Goal: Task Accomplishment & Management: Complete application form

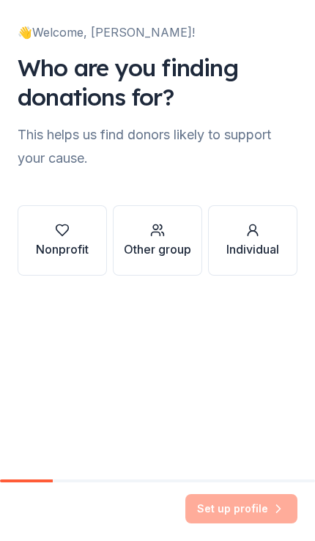
click at [49, 235] on div "button" at bounding box center [62, 230] width 53 height 15
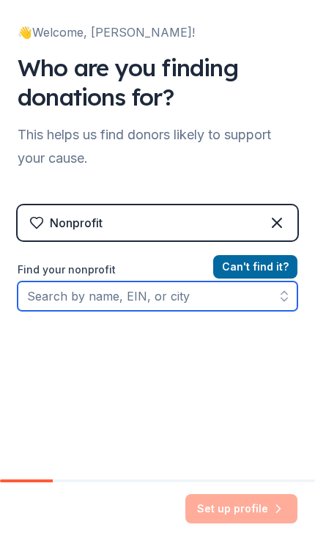
click at [56, 297] on input "Find your nonprofit" at bounding box center [158, 296] width 280 height 29
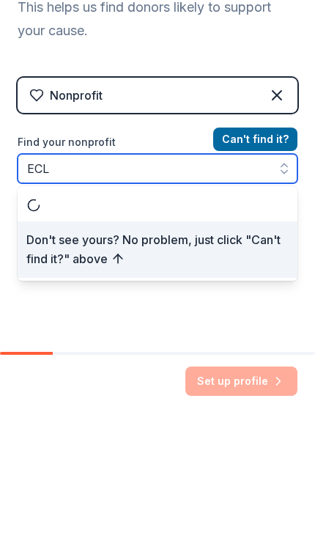
type input "ECLC"
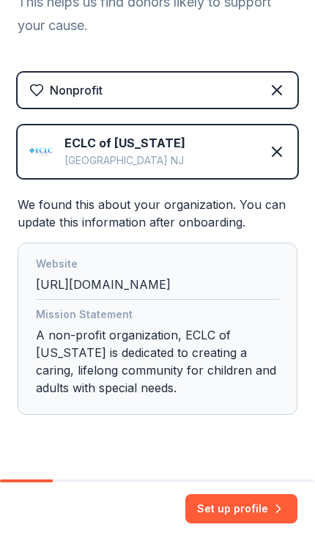
scroll to position [133, 0]
click at [238, 500] on button "Set up profile" at bounding box center [242, 508] width 112 height 29
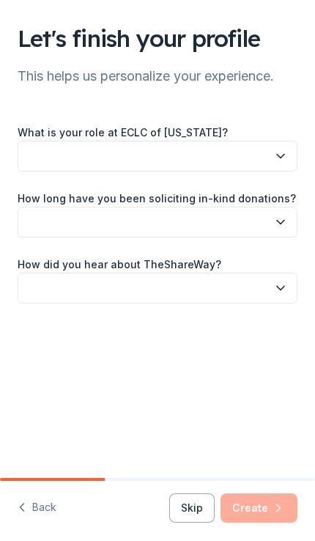
click at [277, 153] on icon "button" at bounding box center [281, 156] width 15 height 15
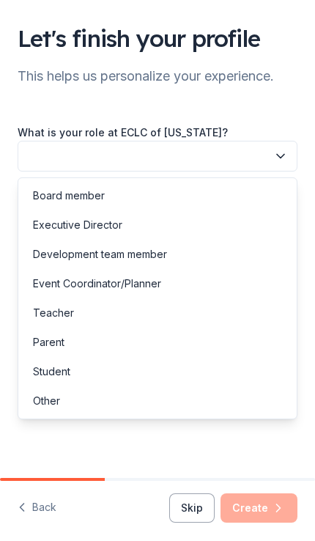
click at [56, 338] on div "Parent" at bounding box center [49, 343] width 32 height 18
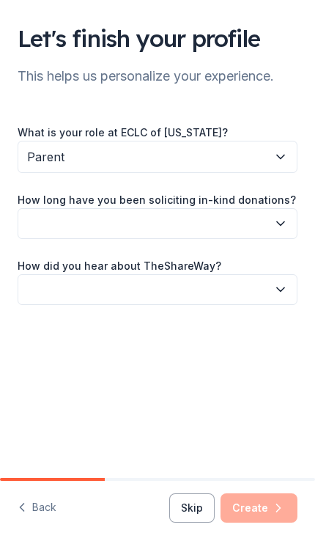
click at [279, 222] on icon "button" at bounding box center [281, 223] width 15 height 15
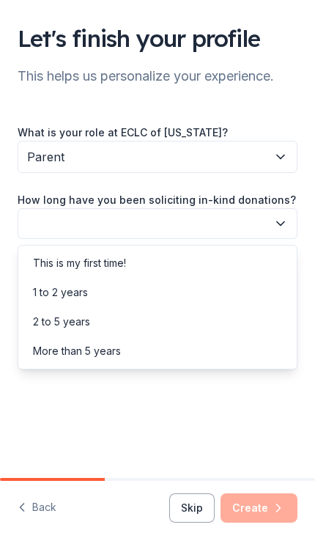
click at [67, 357] on div "More than 5 years" at bounding box center [77, 352] width 88 height 18
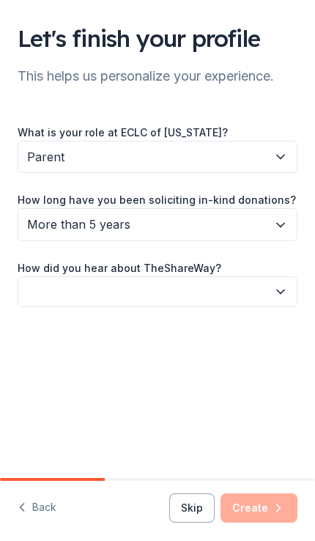
click at [286, 285] on icon "button" at bounding box center [281, 292] width 15 height 15
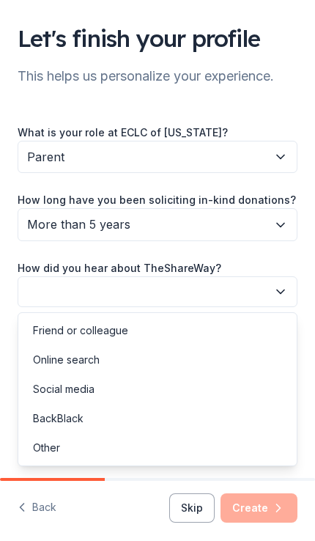
click at [49, 326] on div "Friend or colleague" at bounding box center [80, 331] width 95 height 18
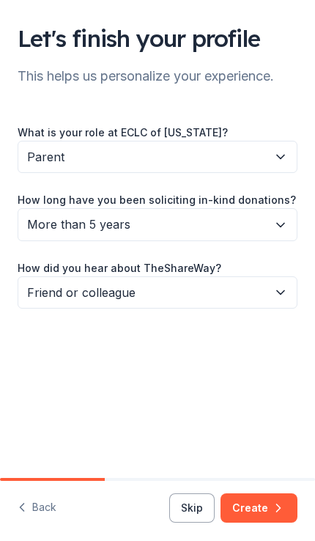
click at [273, 505] on icon "button" at bounding box center [278, 508] width 15 height 15
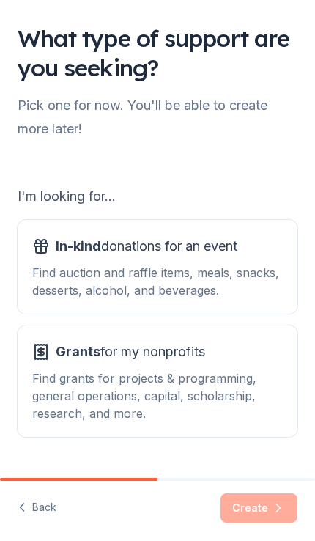
click at [77, 271] on div "Find auction and raffle items, meals, snacks, desserts, alcohol, and beverages." at bounding box center [157, 281] width 251 height 35
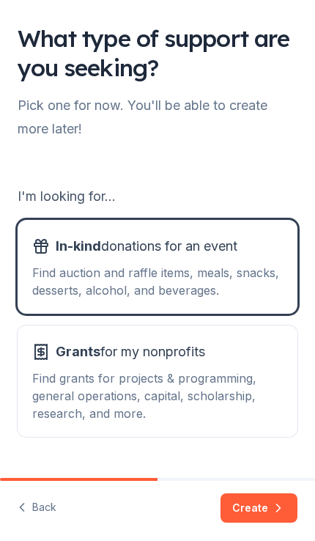
click at [266, 509] on button "Create" at bounding box center [259, 508] width 77 height 29
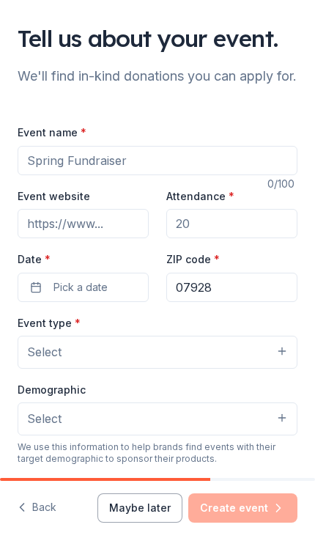
click at [231, 238] on input "Attendance *" at bounding box center [232, 223] width 131 height 29
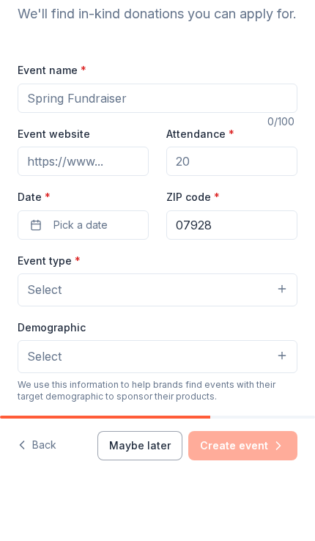
click at [213, 209] on input "Attendance *" at bounding box center [232, 223] width 131 height 29
click at [219, 209] on input "Attendance *" at bounding box center [232, 223] width 131 height 29
type input "300"
click at [189, 336] on button "Select" at bounding box center [158, 352] width 280 height 32
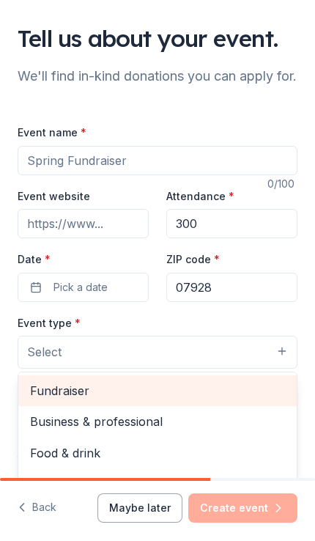
click at [94, 401] on span "Fundraiser" at bounding box center [157, 390] width 255 height 19
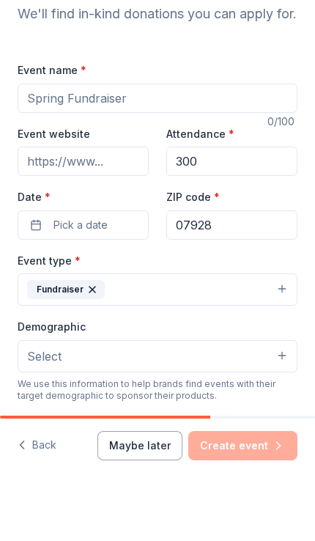
click at [88, 279] on span "Pick a date" at bounding box center [81, 288] width 54 height 18
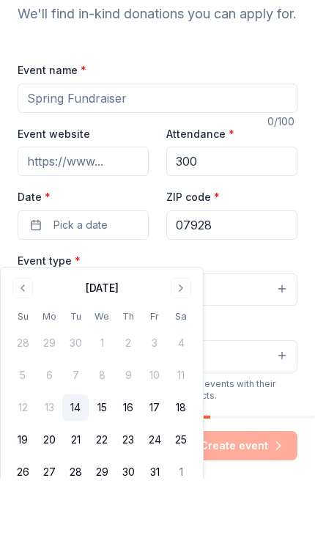
click at [183, 340] on button "Go to next month" at bounding box center [181, 350] width 21 height 21
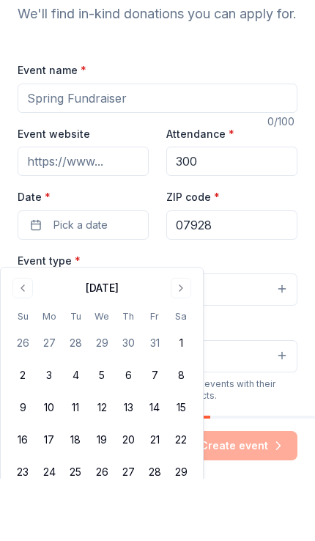
click at [186, 340] on button "Go to next month" at bounding box center [181, 350] width 21 height 21
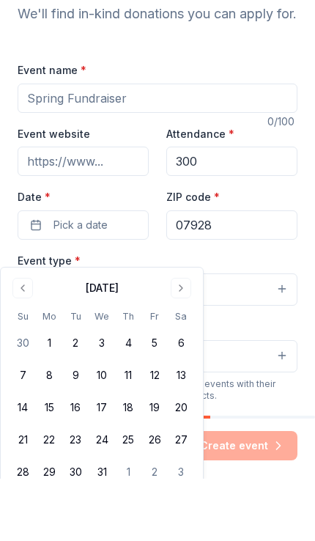
click at [183, 340] on button "Go to next month" at bounding box center [181, 350] width 21 height 21
click at [182, 340] on button "Go to next month" at bounding box center [181, 350] width 21 height 21
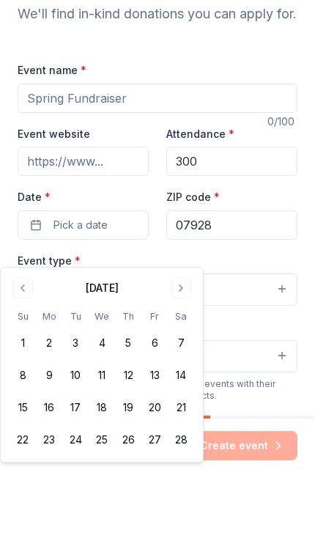
click at [180, 340] on button "Go to next month" at bounding box center [181, 350] width 21 height 21
click at [179, 340] on button "Go to next month" at bounding box center [181, 350] width 21 height 21
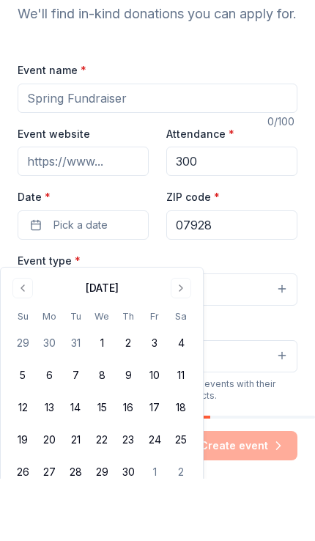
click at [178, 340] on button "Go to next month" at bounding box center [181, 350] width 21 height 21
click at [164, 457] on button "15" at bounding box center [155, 470] width 26 height 26
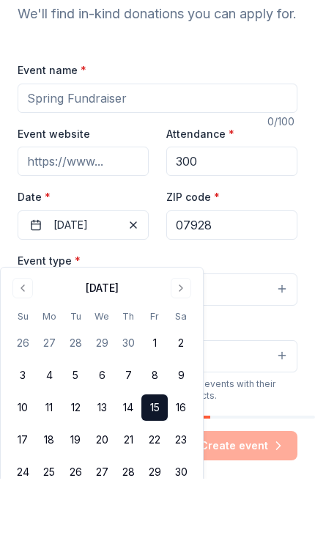
click at [126, 209] on input "Event website" at bounding box center [83, 223] width 131 height 29
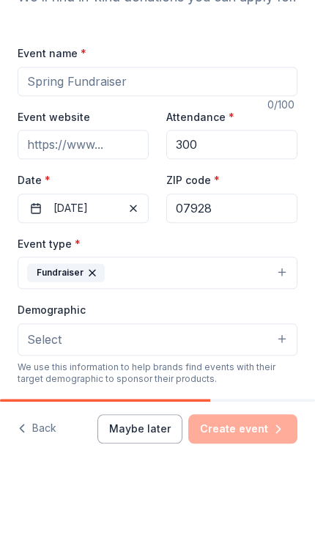
click at [145, 146] on input "Event name *" at bounding box center [158, 160] width 280 height 29
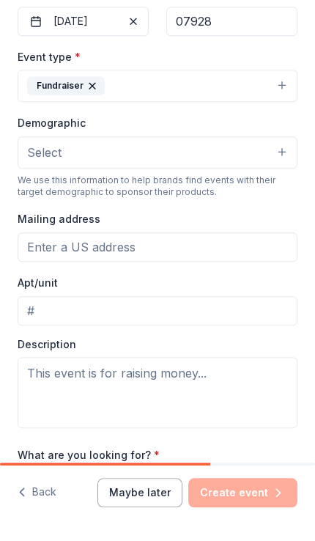
scroll to position [266, 0]
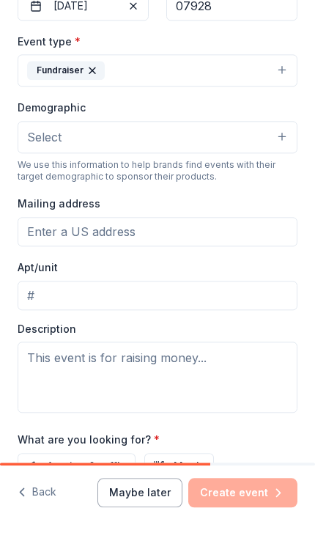
type input "Smiles"
click at [283, 162] on button "Select" at bounding box center [158, 152] width 280 height 32
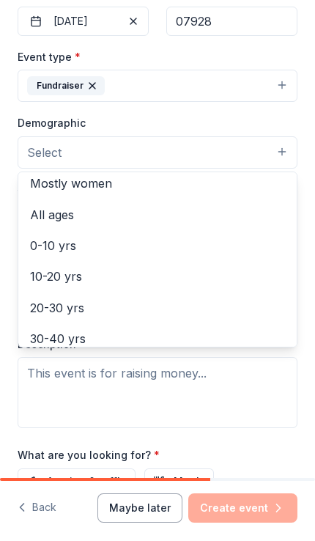
scroll to position [73, 0]
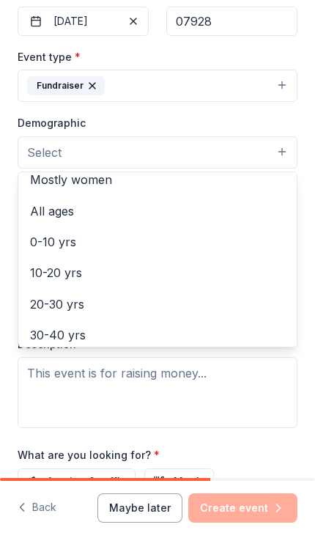
click at [73, 221] on span "All ages" at bounding box center [157, 211] width 255 height 19
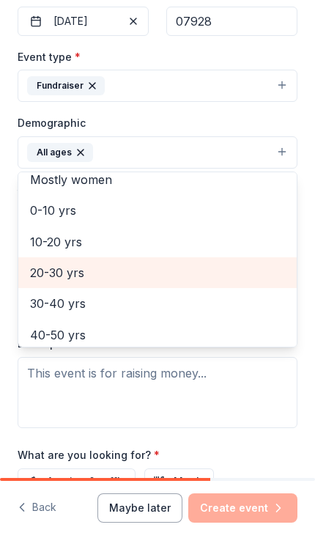
click at [84, 282] on span "20-30 yrs" at bounding box center [157, 272] width 255 height 19
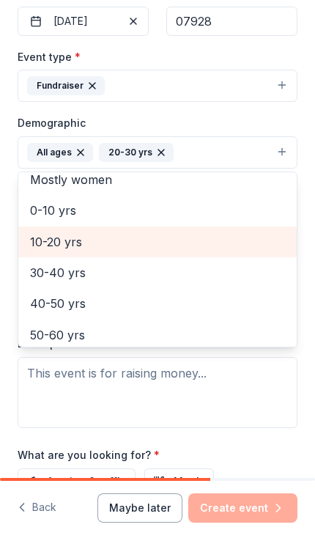
click at [76, 252] on span "10-20 yrs" at bounding box center [157, 242] width 255 height 19
click at [237, 156] on icon "button" at bounding box center [240, 153] width 6 height 6
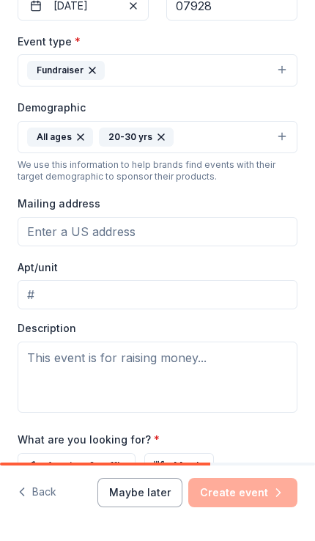
click at [157, 162] on div "20-30 yrs" at bounding box center [136, 152] width 75 height 19
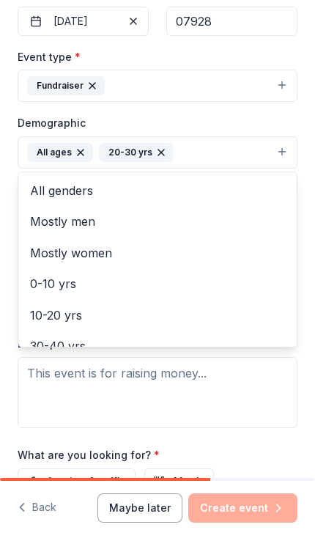
click at [163, 158] on icon "button" at bounding box center [162, 153] width 12 height 12
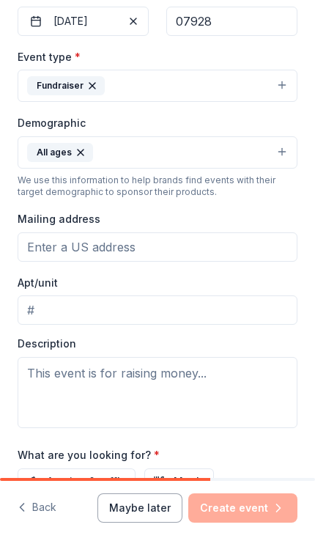
click at [80, 158] on icon "button" at bounding box center [81, 153] width 12 height 12
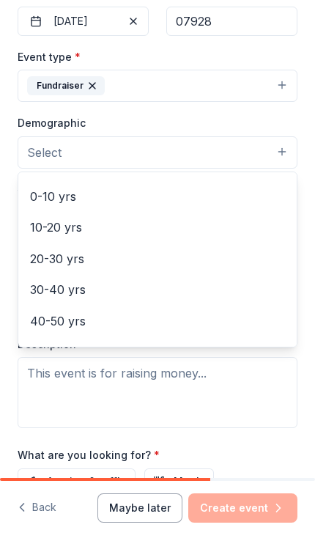
scroll to position [122, 0]
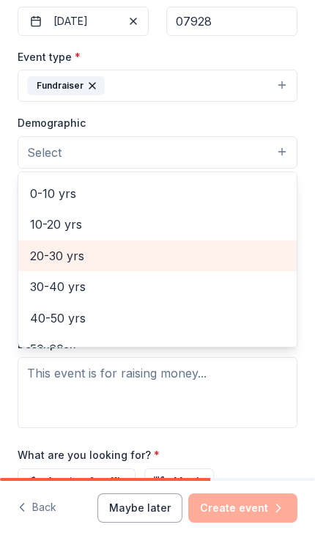
click at [84, 266] on span "20-30 yrs" at bounding box center [157, 255] width 255 height 19
click at [86, 158] on icon "button" at bounding box center [90, 153] width 12 height 12
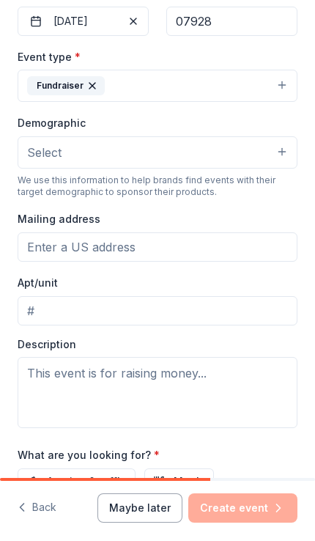
click at [75, 169] on button "Select" at bounding box center [158, 152] width 280 height 32
click at [87, 169] on button "Select" at bounding box center [158, 152] width 280 height 32
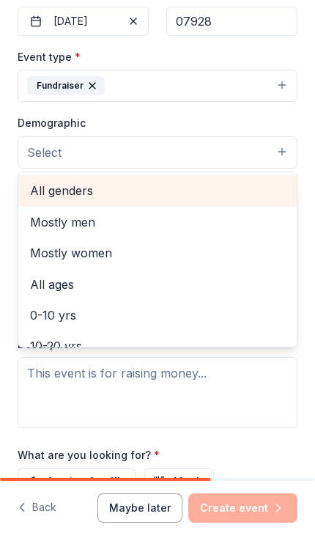
click at [88, 200] on span "All genders" at bounding box center [157, 190] width 255 height 19
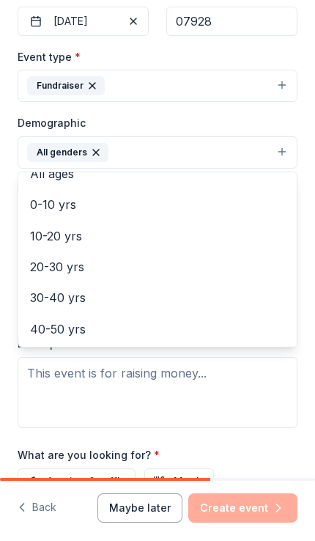
scroll to position [59, 0]
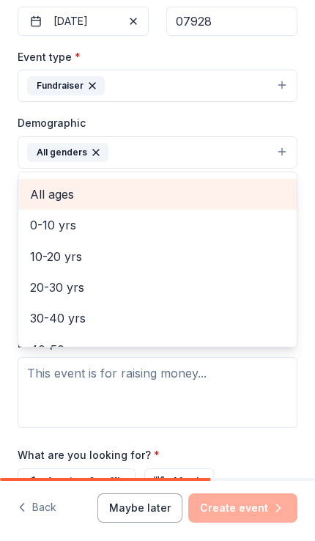
click at [71, 204] on span "All ages" at bounding box center [157, 194] width 255 height 19
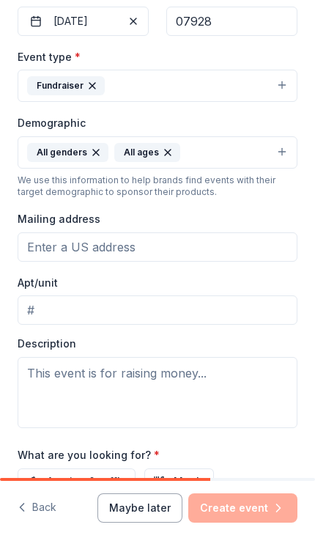
click at [158, 262] on input "Mailing address" at bounding box center [158, 247] width 280 height 29
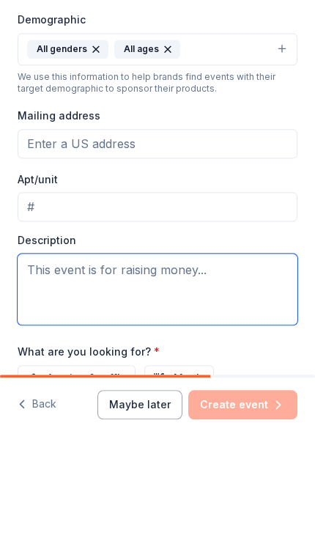
click at [219, 357] on textarea at bounding box center [158, 392] width 280 height 71
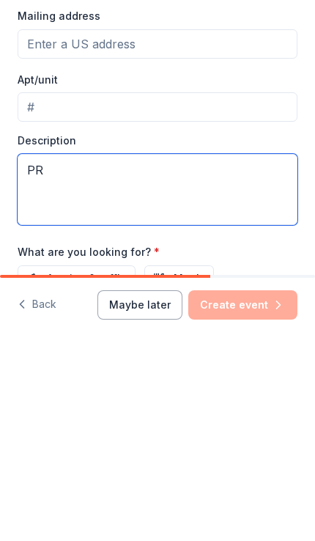
type textarea "P"
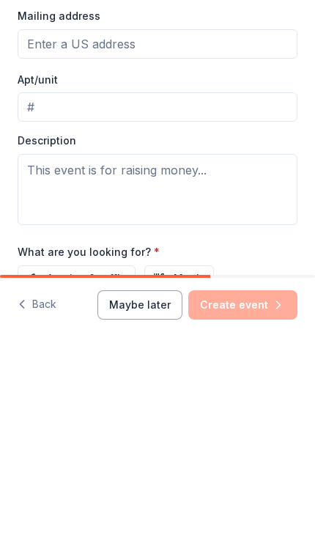
click at [159, 233] on input "Mailing address" at bounding box center [158, 247] width 280 height 29
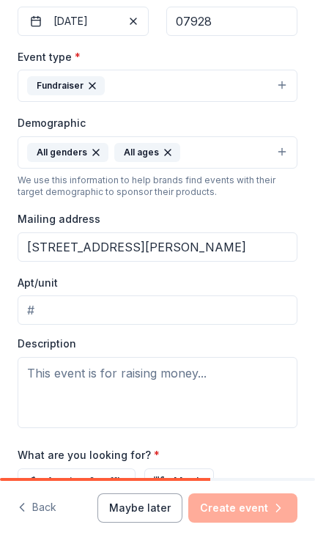
click at [43, 262] on input "[STREET_ADDRESS][PERSON_NAME]" at bounding box center [158, 247] width 280 height 29
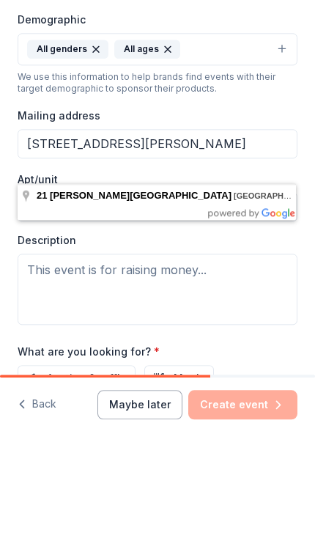
click at [208, 296] on input "Apt/unit" at bounding box center [158, 310] width 280 height 29
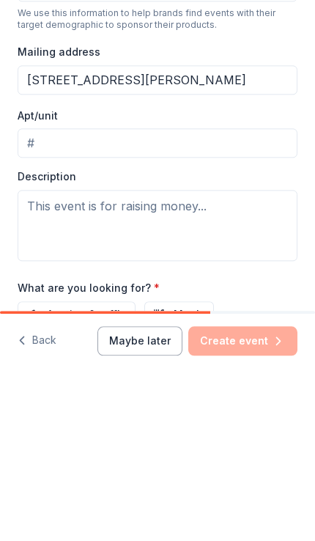
click at [213, 233] on input "[STREET_ADDRESS][PERSON_NAME]" at bounding box center [158, 247] width 280 height 29
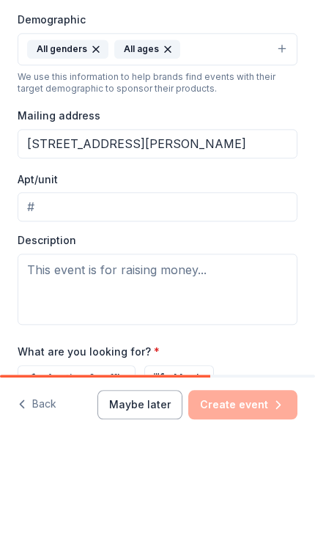
type input "[STREET_ADDRESS][PERSON_NAME]"
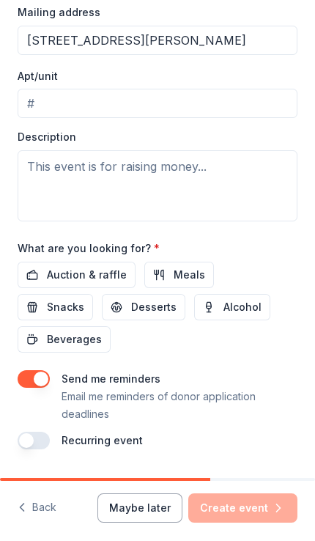
scroll to position [472, 0]
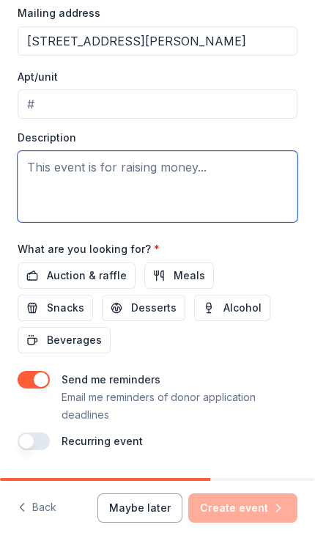
click at [204, 200] on textarea at bounding box center [158, 186] width 280 height 71
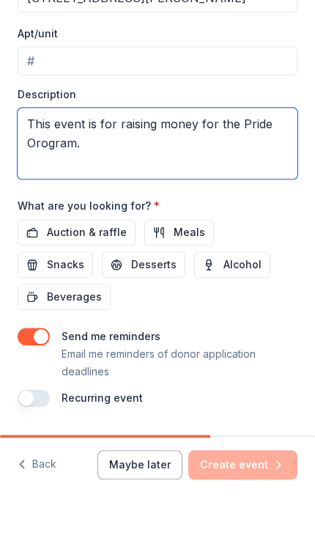
click at [64, 172] on textarea "This event is for raising money for the Pride Orogram." at bounding box center [158, 186] width 280 height 71
click at [51, 178] on textarea "This event is for raising money for the Pride Orogram." at bounding box center [158, 186] width 280 height 71
click at [46, 168] on textarea "This event is for raising money for the Pride Orogram." at bounding box center [158, 186] width 280 height 71
click at [107, 176] on textarea "This event is for raising money for the Pride Program." at bounding box center [158, 186] width 280 height 71
click at [155, 164] on textarea "This event is for raising money for the Pride Program. The Pride Origram" at bounding box center [158, 186] width 280 height 71
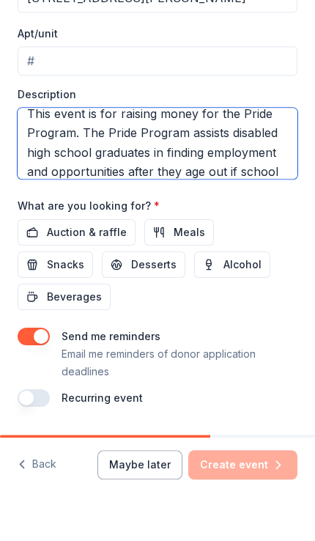
scroll to position [29, 0]
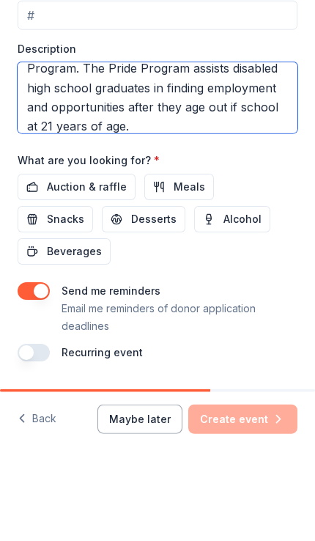
type textarea "This event is for raising money for the Pride Program. The Pride Program assist…"
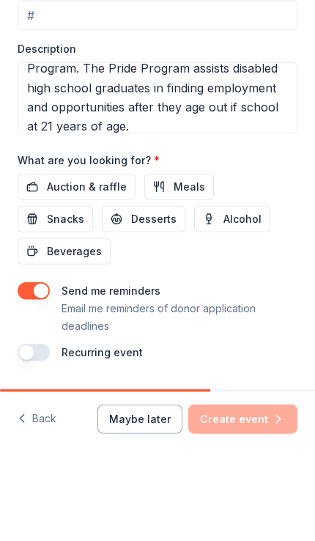
click at [99, 267] on span "Auction & raffle" at bounding box center [87, 276] width 80 height 18
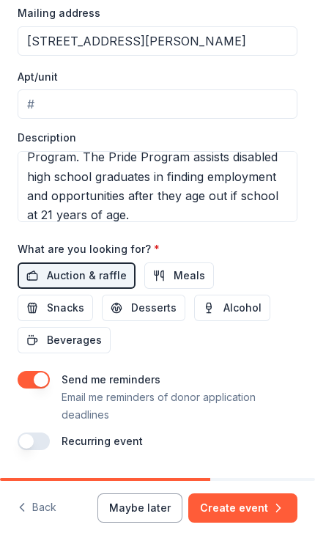
click at [257, 508] on button "Create event" at bounding box center [243, 508] width 109 height 29
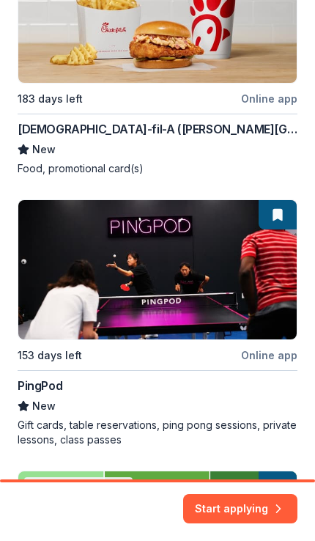
scroll to position [321, 0]
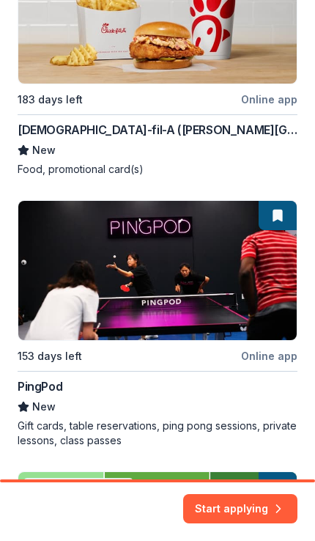
click at [249, 514] on button "Start applying" at bounding box center [240, 501] width 114 height 29
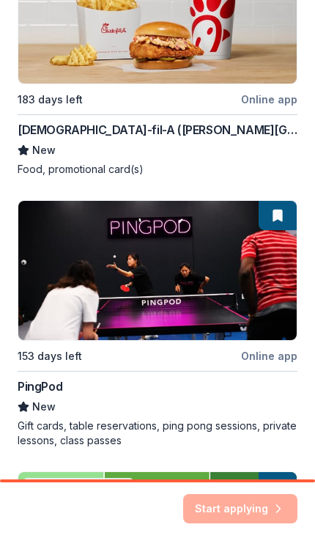
click at [251, 505] on div "Start applying" at bounding box center [240, 508] width 114 height 29
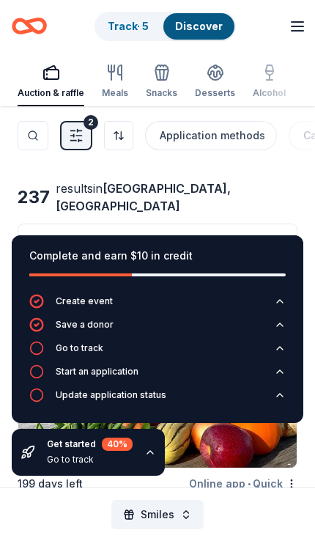
click at [147, 450] on icon "button" at bounding box center [151, 453] width 12 height 12
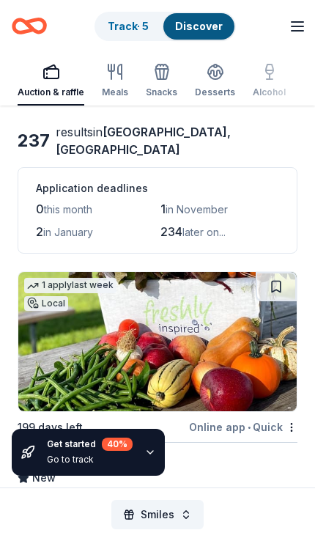
scroll to position [54, 0]
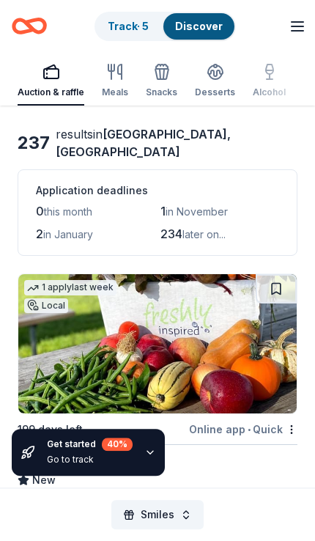
click at [216, 202] on div "1 in November" at bounding box center [220, 211] width 119 height 18
click at [205, 205] on span "in November" at bounding box center [197, 211] width 62 height 12
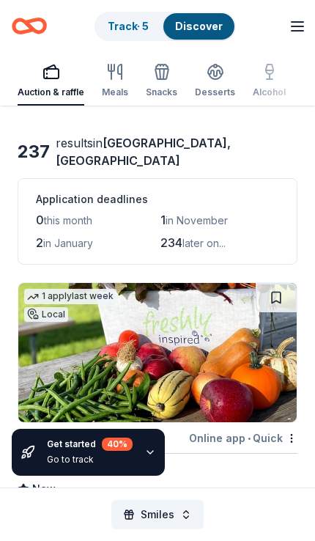
scroll to position [0, 0]
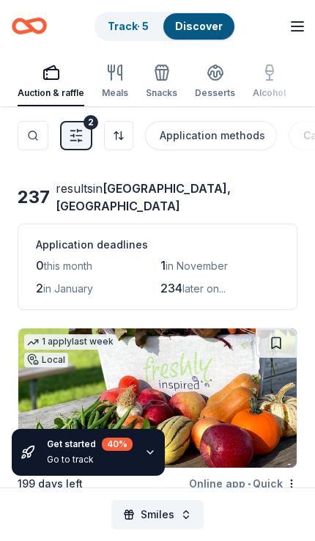
click at [193, 260] on span "in November" at bounding box center [197, 266] width 62 height 12
click at [172, 260] on span "in November" at bounding box center [197, 266] width 62 height 12
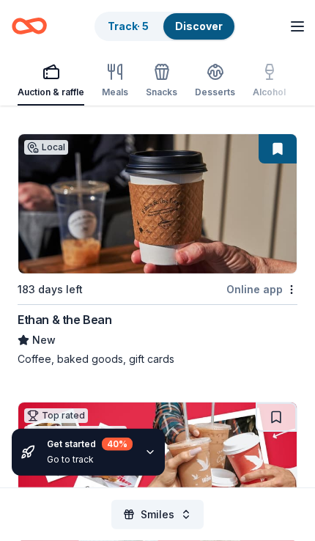
scroll to position [1836, 0]
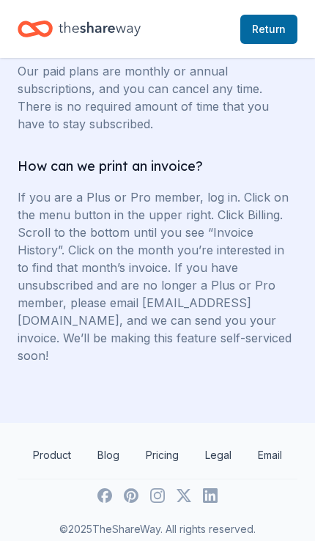
scroll to position [6824, 0]
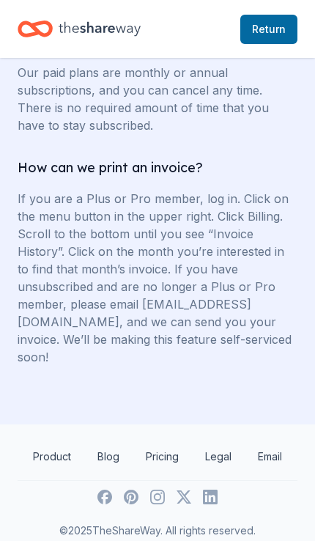
click at [260, 16] on link "Return to TheShareWay" at bounding box center [269, 29] width 57 height 29
click at [285, 21] on span "Return to TheShareWay" at bounding box center [269, 30] width 34 height 18
click at [274, 33] on span "Return to TheShareWay" at bounding box center [269, 30] width 34 height 18
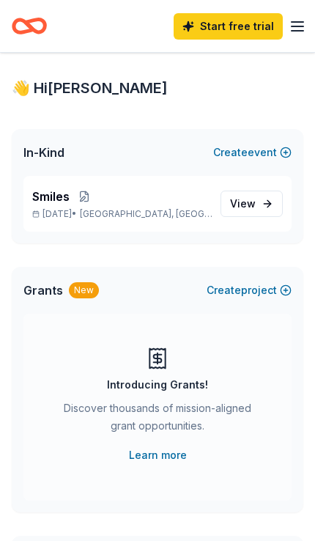
click at [305, 22] on icon "button" at bounding box center [298, 27] width 18 height 18
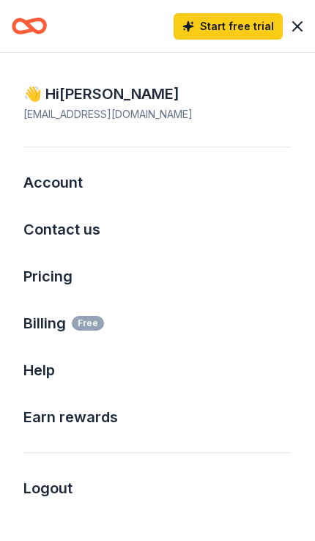
click at [84, 276] on div "Pricing" at bounding box center [157, 276] width 315 height 47
click at [68, 280] on link "Pricing" at bounding box center [47, 277] width 49 height 18
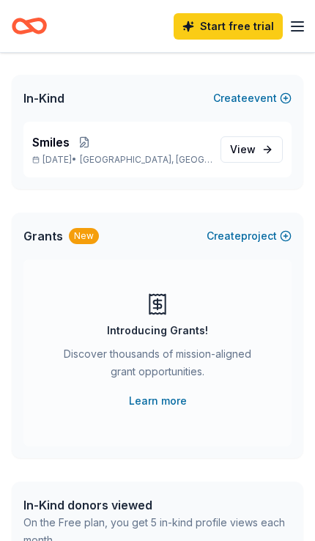
scroll to position [73, 0]
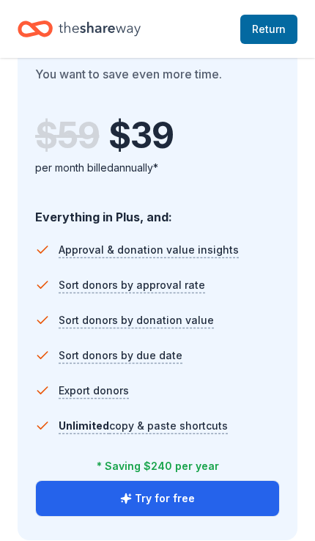
scroll to position [1428, 0]
click at [253, 291] on li "Sort donors by approval rate" at bounding box center [157, 285] width 245 height 35
click at [271, 333] on li "Sort donors by donation value" at bounding box center [157, 320] width 245 height 35
click at [264, 338] on li "Sort donors by due date" at bounding box center [157, 355] width 245 height 35
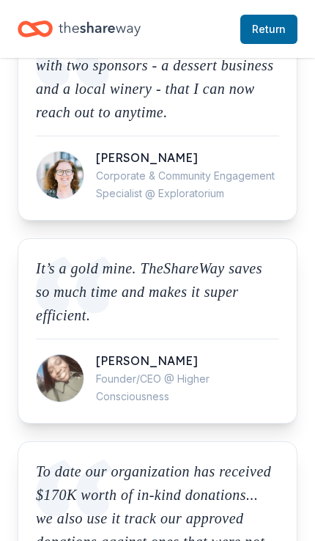
scroll to position [3893, 0]
click at [281, 199] on div "I built great long term relationships with two sponsors - a dessert business an…" at bounding box center [158, 116] width 280 height 209
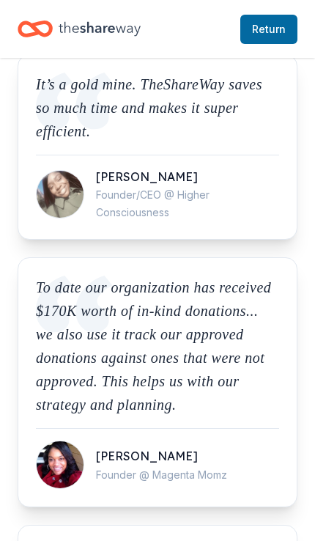
scroll to position [4080, 0]
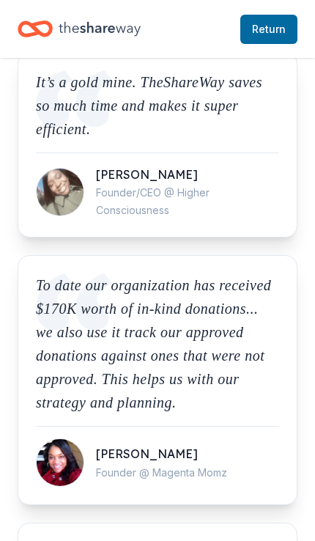
click at [203, 354] on p "To date our organization has received $170K worth of in-kind donations... we al…" at bounding box center [158, 344] width 244 height 141
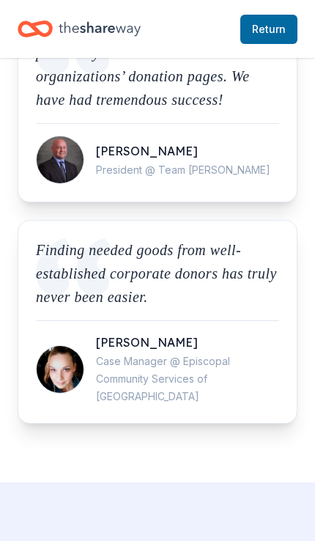
scroll to position [4618, 0]
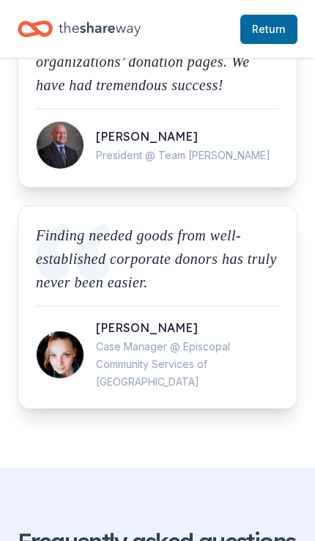
click at [201, 366] on div "Finding needed goods from well-established corporate donors has truly never bee…" at bounding box center [158, 306] width 280 height 203
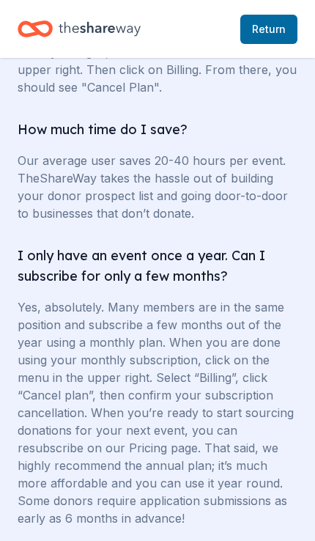
scroll to position [5726, 0]
